Goal: Task Accomplishment & Management: Complete application form

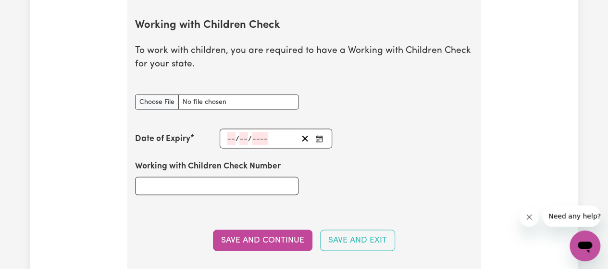
scroll to position [890, 0]
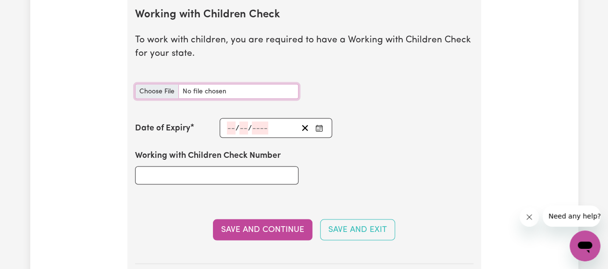
click at [161, 88] on input "Working with Children Check document" at bounding box center [217, 91] width 164 height 15
type input "C:\fakepath\WWC.pdf"
click at [317, 121] on button "Enter the Date of Expiry of your Working with Children Check" at bounding box center [319, 127] width 13 height 13
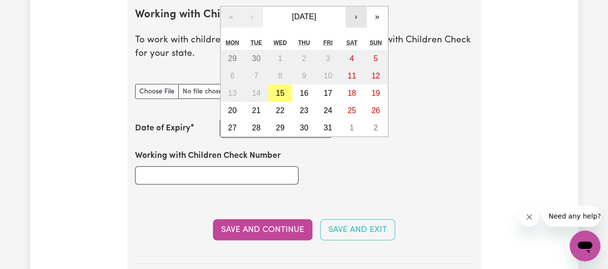
click at [357, 19] on button "›" at bounding box center [356, 16] width 21 height 21
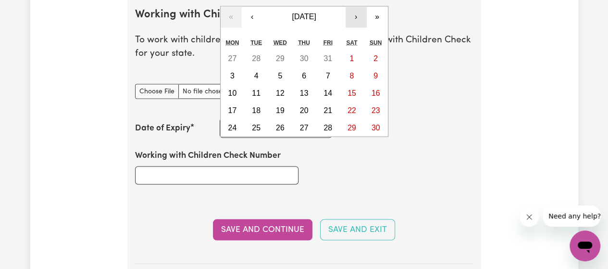
click at [357, 19] on button "›" at bounding box center [356, 16] width 21 height 21
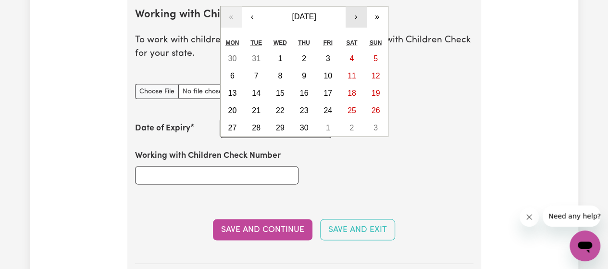
click at [357, 19] on button "›" at bounding box center [356, 16] width 21 height 21
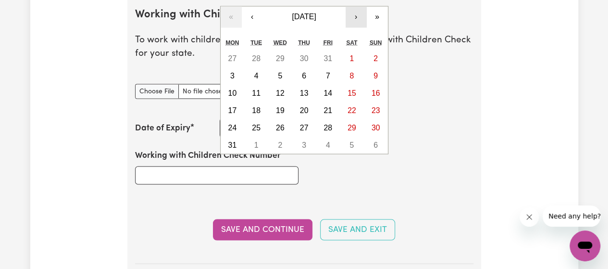
click at [357, 19] on button "›" at bounding box center [356, 16] width 21 height 21
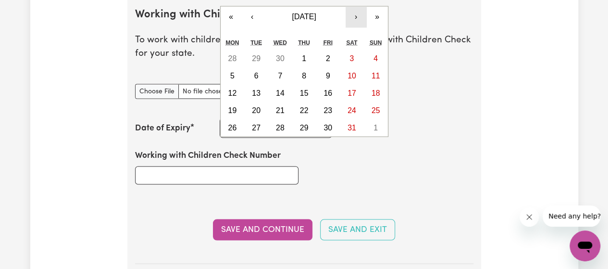
click at [357, 19] on button "›" at bounding box center [356, 16] width 21 height 21
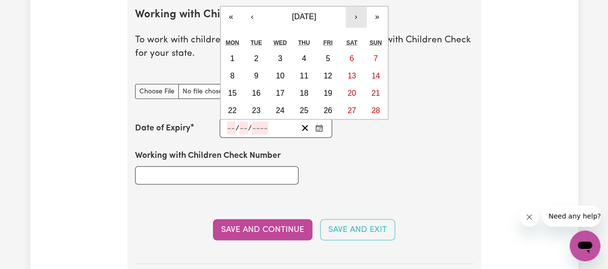
click at [357, 19] on button "›" at bounding box center [356, 16] width 21 height 21
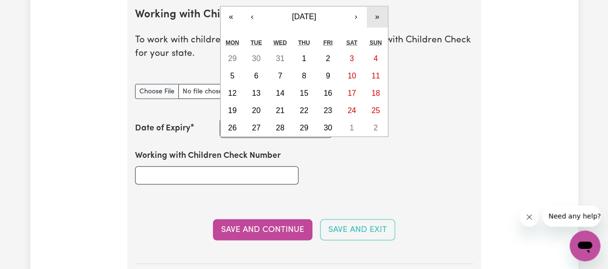
click at [379, 18] on button "»" at bounding box center [377, 16] width 21 height 21
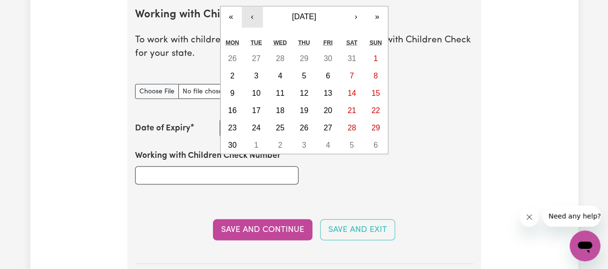
click at [260, 20] on button "‹" at bounding box center [252, 16] width 21 height 21
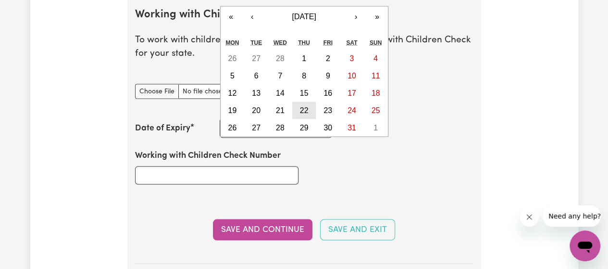
click at [306, 107] on abbr "22" at bounding box center [304, 110] width 9 height 8
type input "[DATE]"
type input "22"
type input "3"
type input "2029"
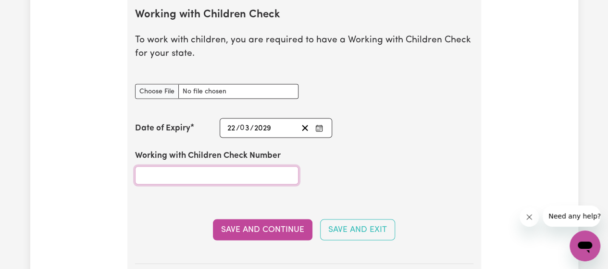
click at [219, 168] on input "Working with Children Check Number" at bounding box center [217, 175] width 164 height 18
paste input "WWC2837595E"
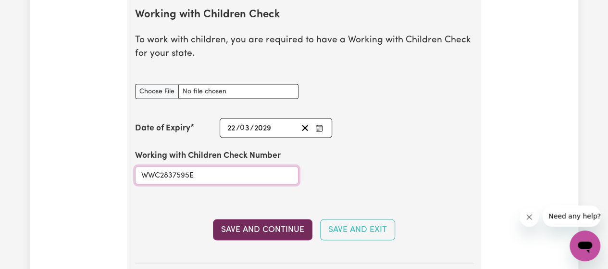
type input "WWC2837595E"
click at [275, 227] on button "Save and Continue" at bounding box center [263, 229] width 100 height 21
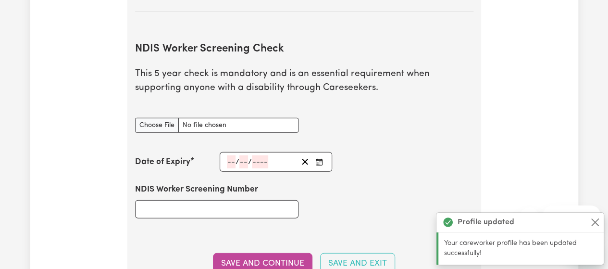
scroll to position [1223, 0]
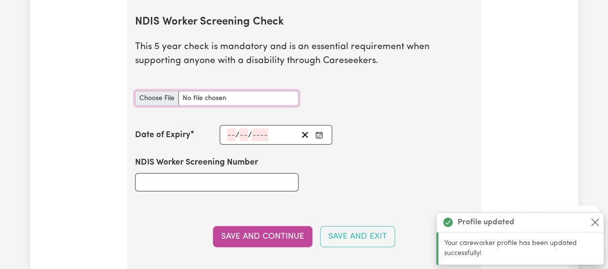
click at [157, 91] on input "NDIS Worker Screening Check document" at bounding box center [217, 98] width 164 height 15
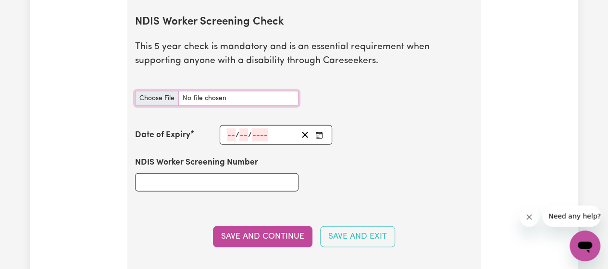
click at [167, 96] on input "NDIS Worker Screening Check document" at bounding box center [217, 98] width 164 height 15
type input "C:\fakepath\NDIS.pdf"
click at [315, 132] on button "Enter the Date of Expiry of your NDIS Worker Screening Check" at bounding box center [319, 134] width 13 height 13
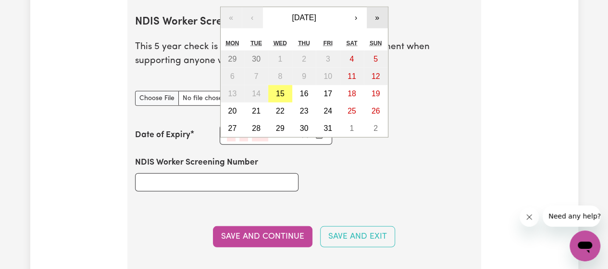
click at [376, 19] on button "»" at bounding box center [377, 17] width 21 height 21
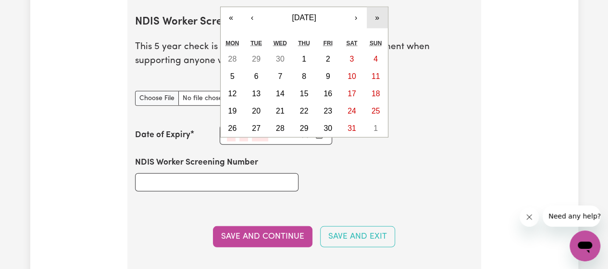
click at [376, 19] on button "»" at bounding box center [377, 17] width 21 height 21
click at [259, 91] on abbr "15" at bounding box center [256, 93] width 9 height 8
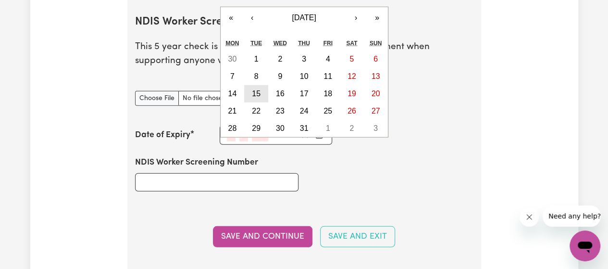
type input "[DATE]"
type input "15"
type input "10"
type input "2030"
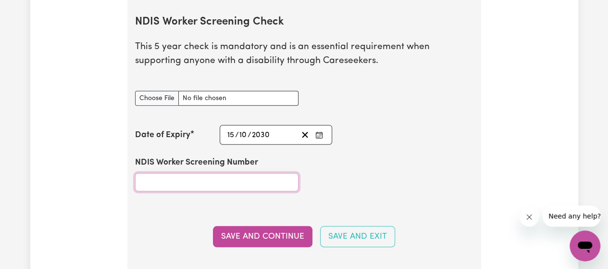
click at [253, 173] on input "NDIS Worker Screening Number" at bounding box center [217, 182] width 164 height 18
paste input "96528852"
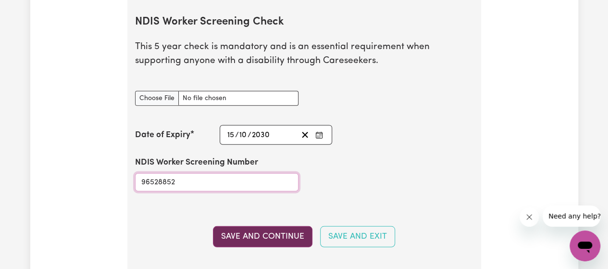
type input "96528852"
click at [240, 237] on button "Save and Continue" at bounding box center [263, 236] width 100 height 21
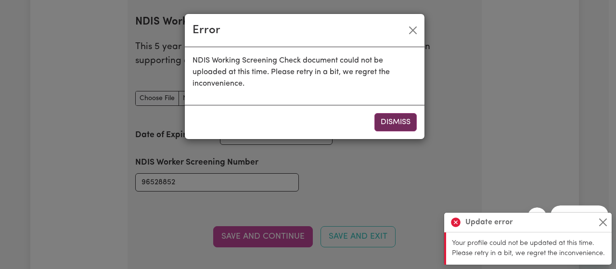
click at [390, 122] on button "Dismiss" at bounding box center [395, 122] width 42 height 18
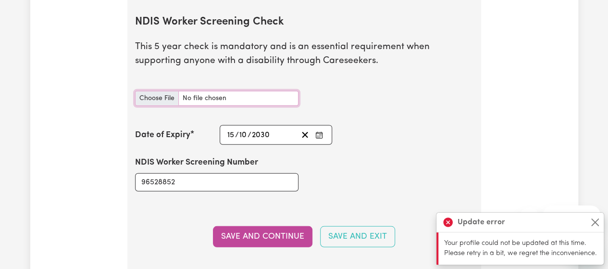
click at [173, 92] on input "NDIS Worker Screening Check document" at bounding box center [217, 98] width 164 height 15
type input "C:\fakepath\NDIS.pdf"
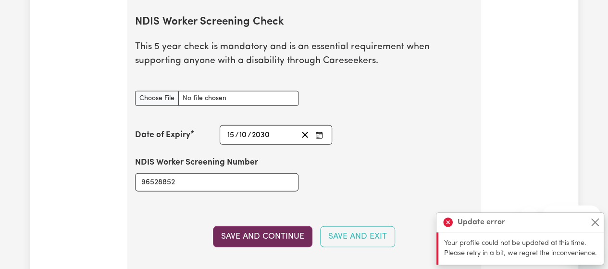
click at [238, 228] on button "Save and Continue" at bounding box center [263, 236] width 100 height 21
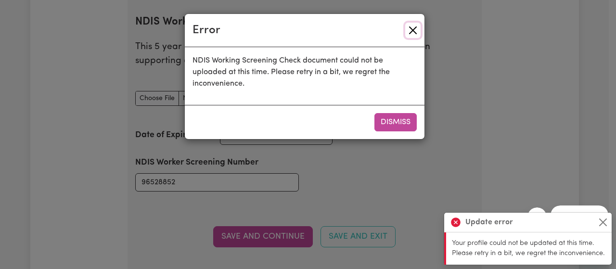
click at [415, 27] on button "Close" at bounding box center [412, 30] width 15 height 15
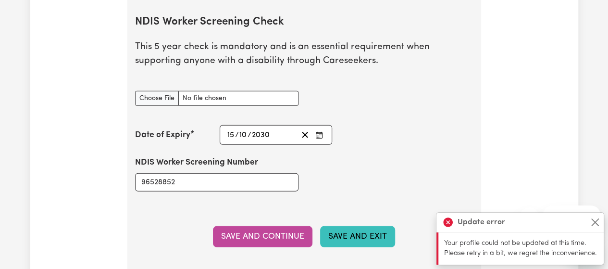
click at [356, 230] on button "Save and Exit" at bounding box center [357, 236] width 75 height 21
click at [356, 229] on button "Save and Exit" at bounding box center [357, 236] width 75 height 21
click at [596, 220] on button "Close" at bounding box center [596, 222] width 12 height 12
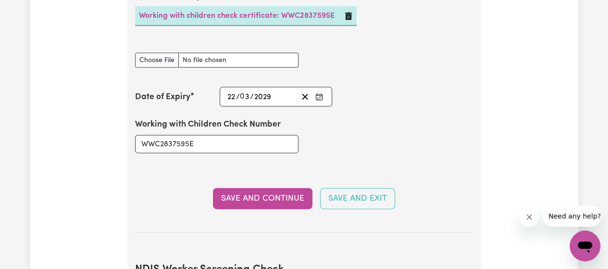
scroll to position [974, 0]
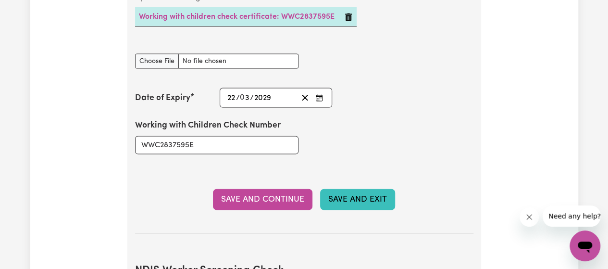
click at [381, 194] on button "Save and Exit" at bounding box center [357, 199] width 75 height 21
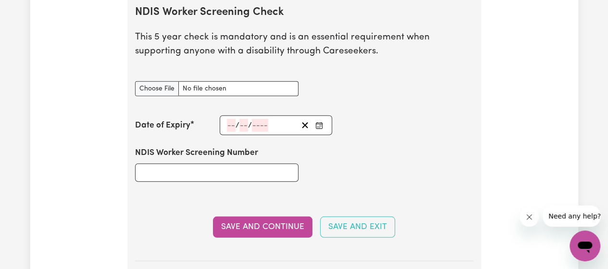
scroll to position [1247, 0]
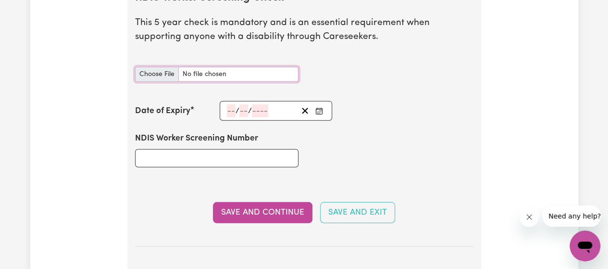
click at [172, 70] on input "NDIS Worker Screening Check document" at bounding box center [217, 74] width 164 height 15
type input "C:\fakepath\NDIS.pdf"
click at [319, 107] on icon "Enter the Date of Expiry of your NDIS Worker Screening Check" at bounding box center [320, 111] width 8 height 8
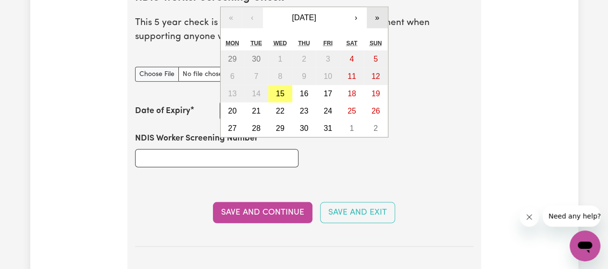
click at [375, 13] on button "»" at bounding box center [377, 17] width 21 height 21
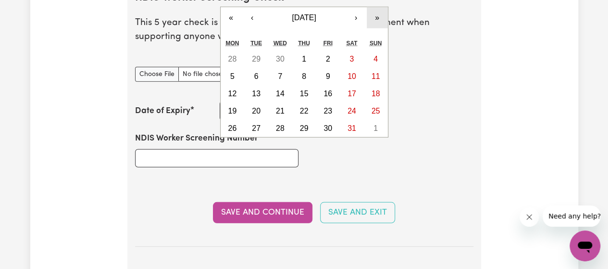
click at [375, 13] on button "»" at bounding box center [377, 17] width 21 height 21
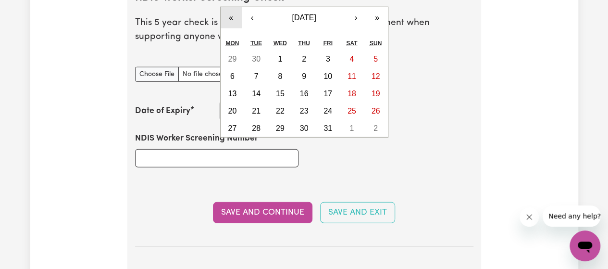
click at [229, 11] on button "«" at bounding box center [231, 17] width 21 height 21
click at [259, 93] on abbr "15" at bounding box center [256, 93] width 9 height 8
type input "[DATE]"
type input "15"
type input "10"
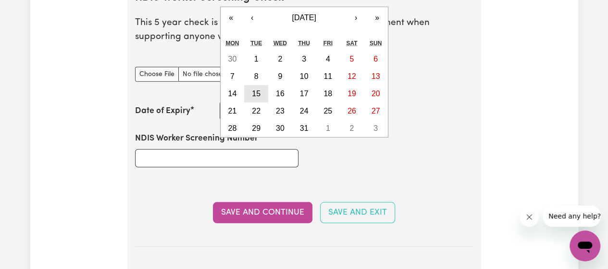
type input "2030"
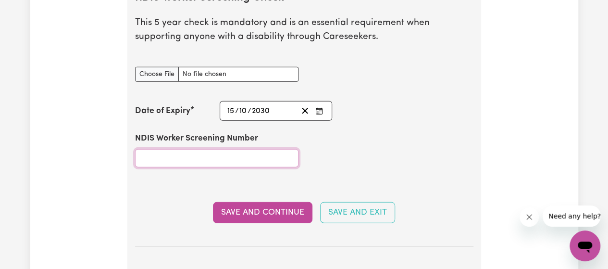
click at [245, 154] on input "NDIS Worker Screening Number" at bounding box center [217, 158] width 164 height 18
paste input "96528852"
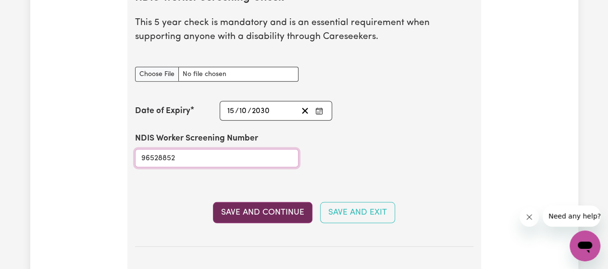
type input "96528852"
click at [249, 215] on button "Save and Continue" at bounding box center [263, 212] width 100 height 21
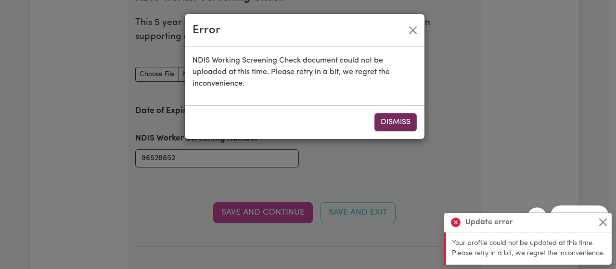
click at [393, 124] on button "Dismiss" at bounding box center [395, 122] width 42 height 18
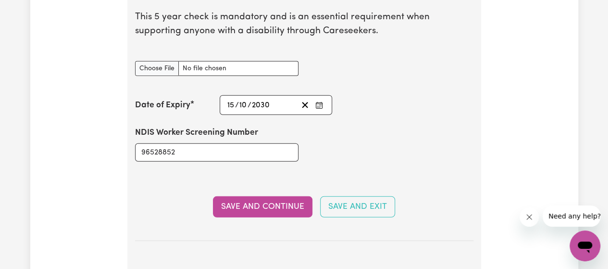
scroll to position [425, 0]
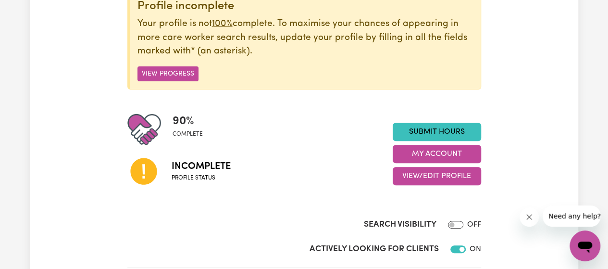
scroll to position [128, 0]
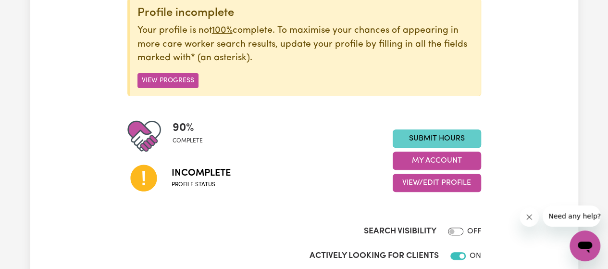
click at [406, 129] on link "Submit Hours" at bounding box center [437, 138] width 88 height 18
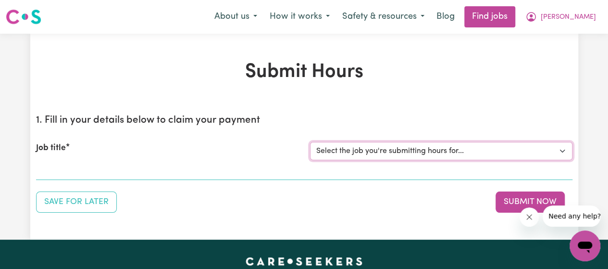
click at [403, 147] on select "Select the job you're submitting hours for..." at bounding box center [441, 151] width 263 height 18
click at [58, 171] on div "Job title Select the job you're submitting hours for..." at bounding box center [304, 150] width 537 height 41
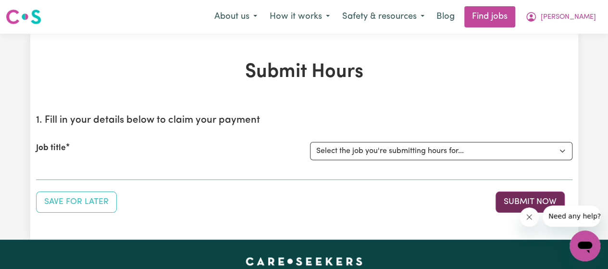
click at [526, 201] on button "Submit Now" at bounding box center [530, 201] width 69 height 21
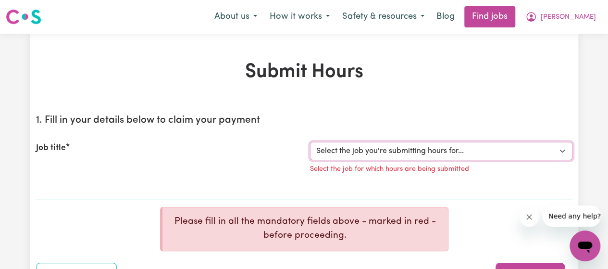
click at [528, 147] on select "Select the job you're submitting hours for..." at bounding box center [441, 151] width 263 height 18
click at [173, 151] on div "Job title" at bounding box center [167, 161] width 274 height 38
click at [329, 148] on select "Select the job you're submitting hours for..." at bounding box center [441, 151] width 263 height 18
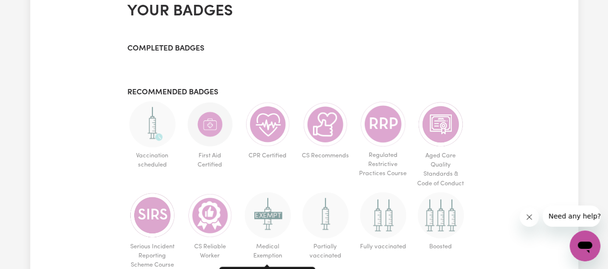
scroll to position [521, 0]
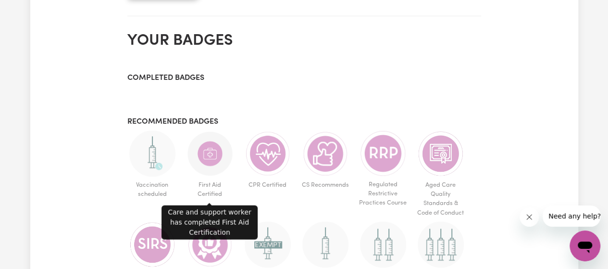
click at [200, 146] on img at bounding box center [210, 153] width 46 height 46
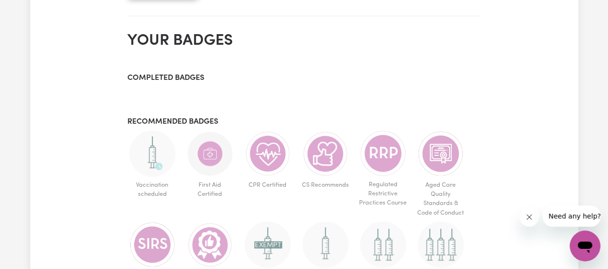
click at [200, 145] on img at bounding box center [210, 153] width 46 height 46
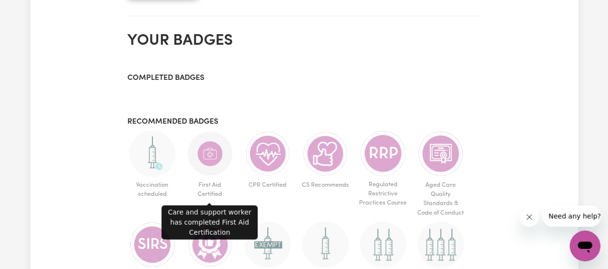
click at [200, 145] on img at bounding box center [210, 153] width 46 height 46
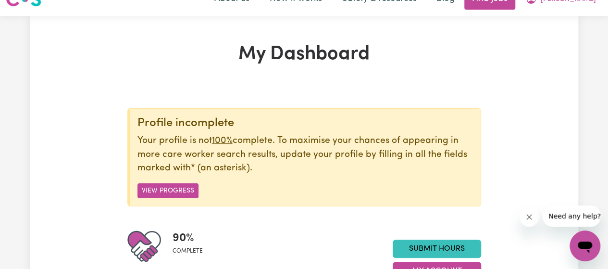
scroll to position [0, 0]
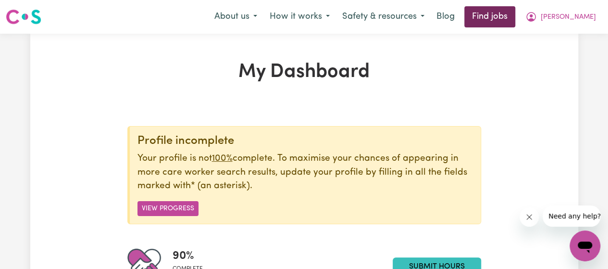
click at [513, 17] on link "Find jobs" at bounding box center [490, 16] width 51 height 21
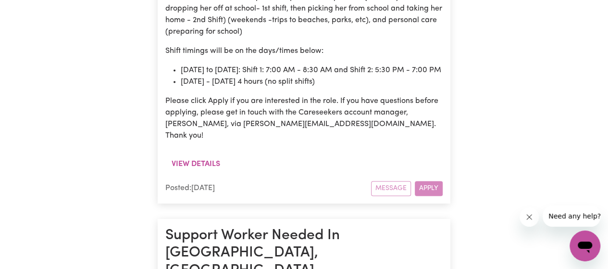
scroll to position [695, 0]
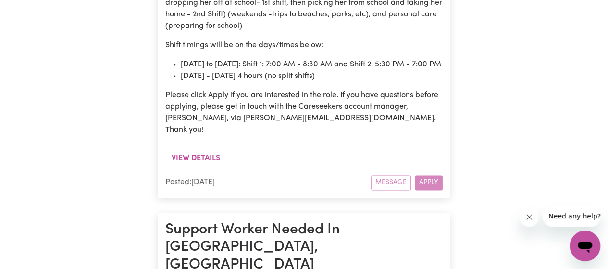
click at [429, 175] on div "Message Apply" at bounding box center [407, 182] width 72 height 15
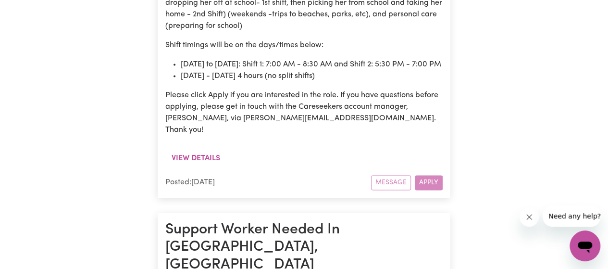
scroll to position [0, 0]
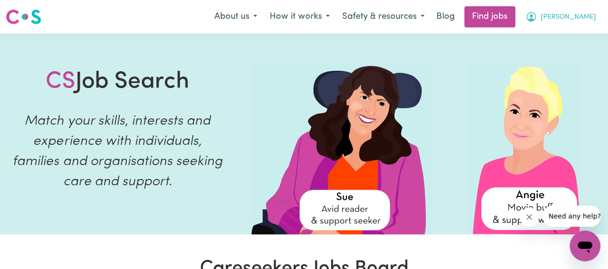
click at [537, 21] on icon "My Account" at bounding box center [532, 17] width 12 height 12
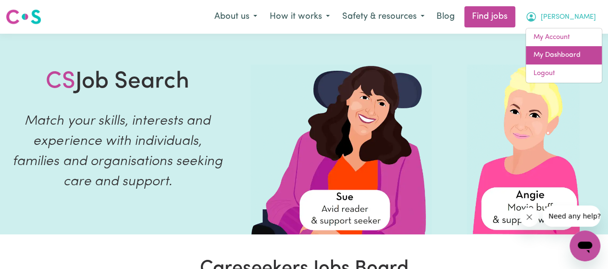
click at [556, 58] on link "My Dashboard" at bounding box center [564, 55] width 76 height 18
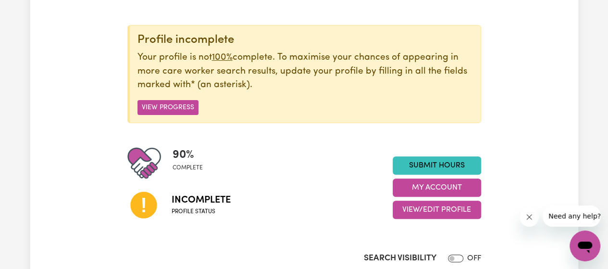
scroll to position [120, 0]
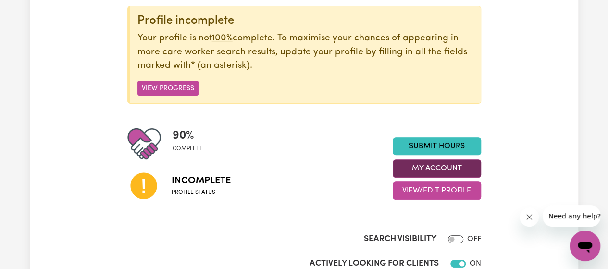
click at [421, 163] on button "My Account" at bounding box center [437, 168] width 88 height 18
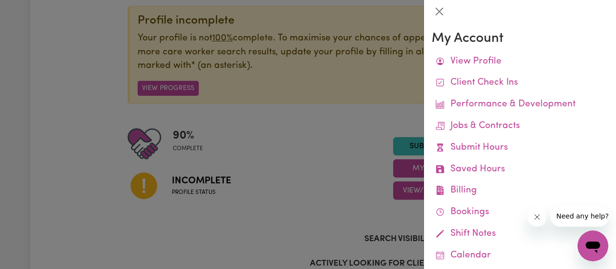
click at [360, 122] on div at bounding box center [308, 134] width 616 height 269
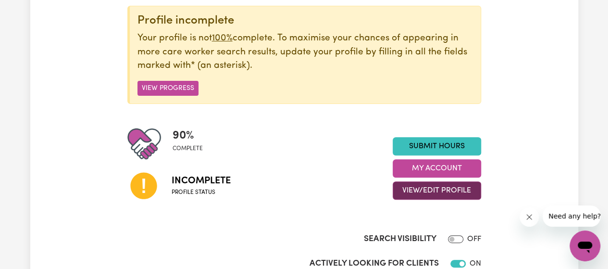
click at [418, 184] on button "View/Edit Profile" at bounding box center [437, 190] width 88 height 18
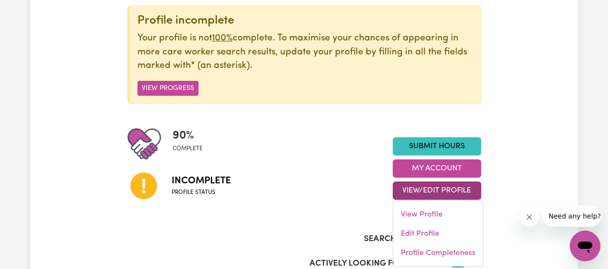
click at [319, 161] on div "Incomplete Profile status" at bounding box center [259, 185] width 265 height 49
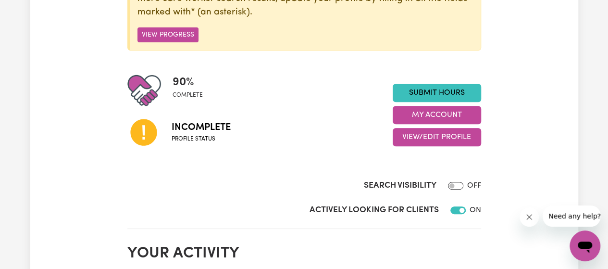
scroll to position [216, 0]
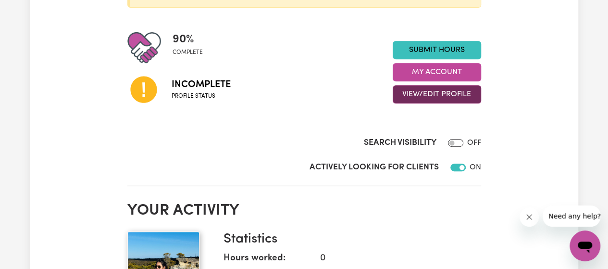
click at [415, 90] on button "View/Edit Profile" at bounding box center [437, 94] width 88 height 18
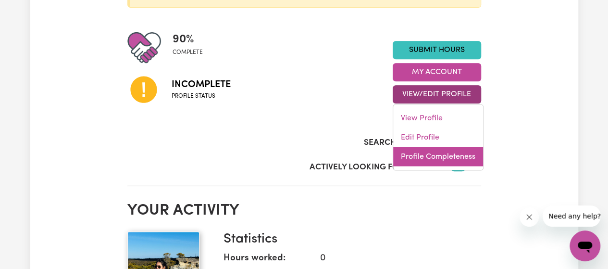
click at [420, 154] on link "Profile Completeness" at bounding box center [438, 156] width 90 height 19
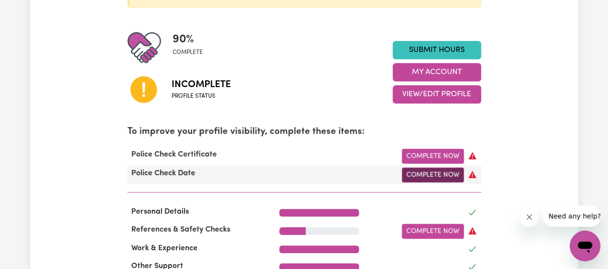
click at [422, 172] on link "Complete Now" at bounding box center [433, 174] width 62 height 15
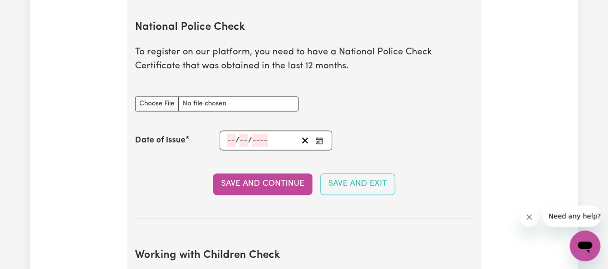
scroll to position [659, 0]
